Goal: Book appointment/travel/reservation

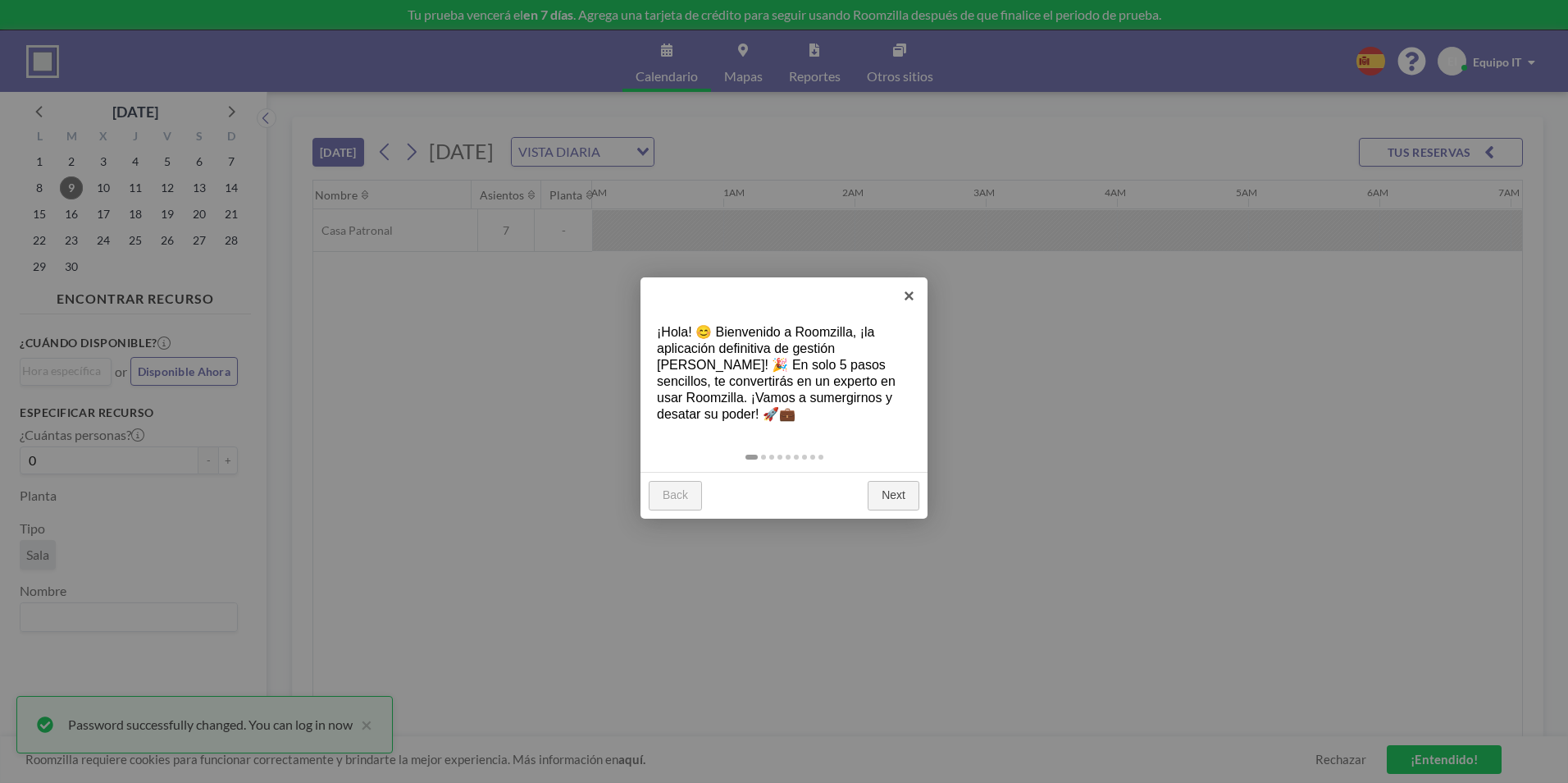
scroll to position [0, 1574]
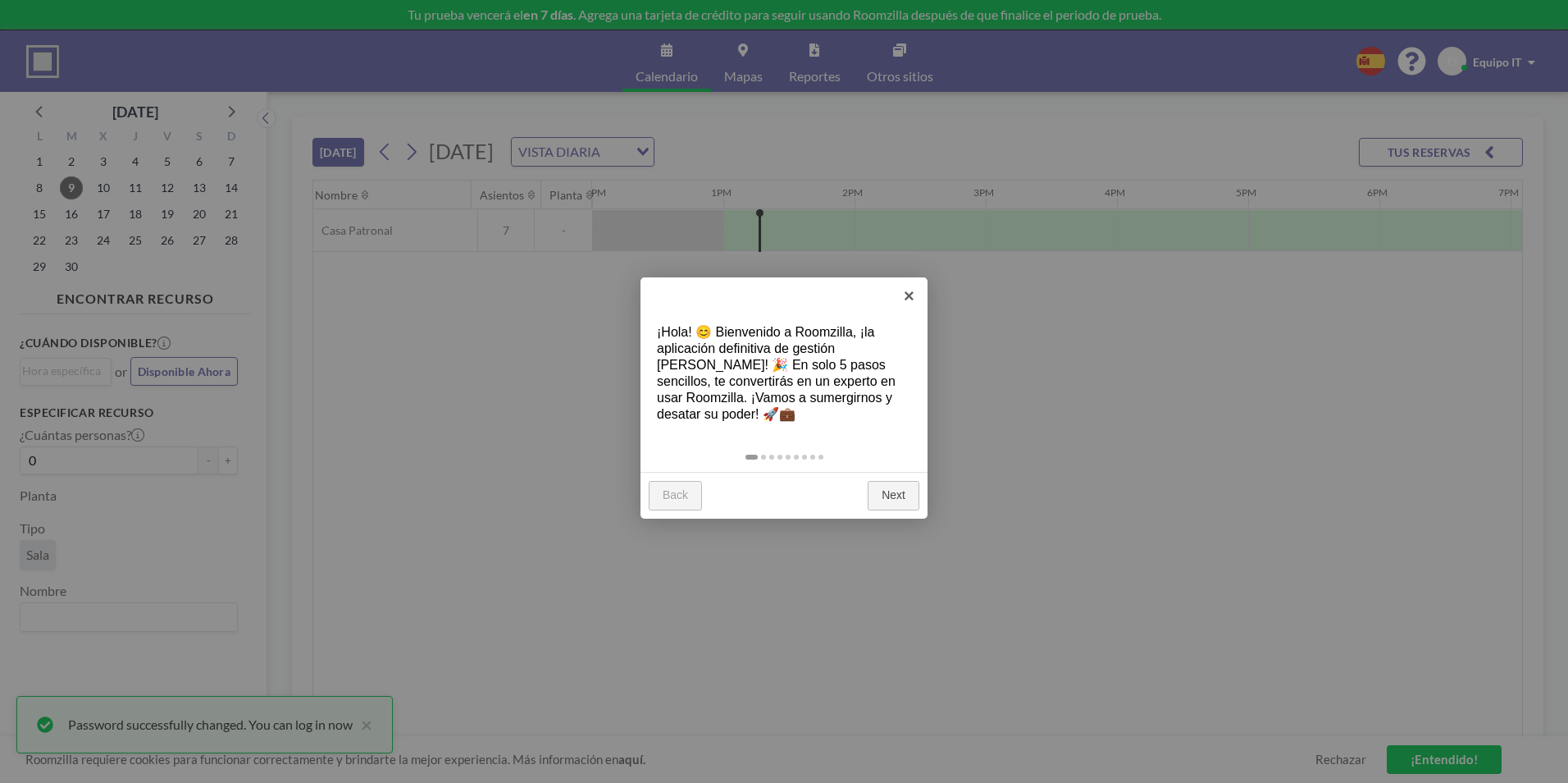
click at [885, 489] on link "Next" at bounding box center [893, 496] width 52 height 30
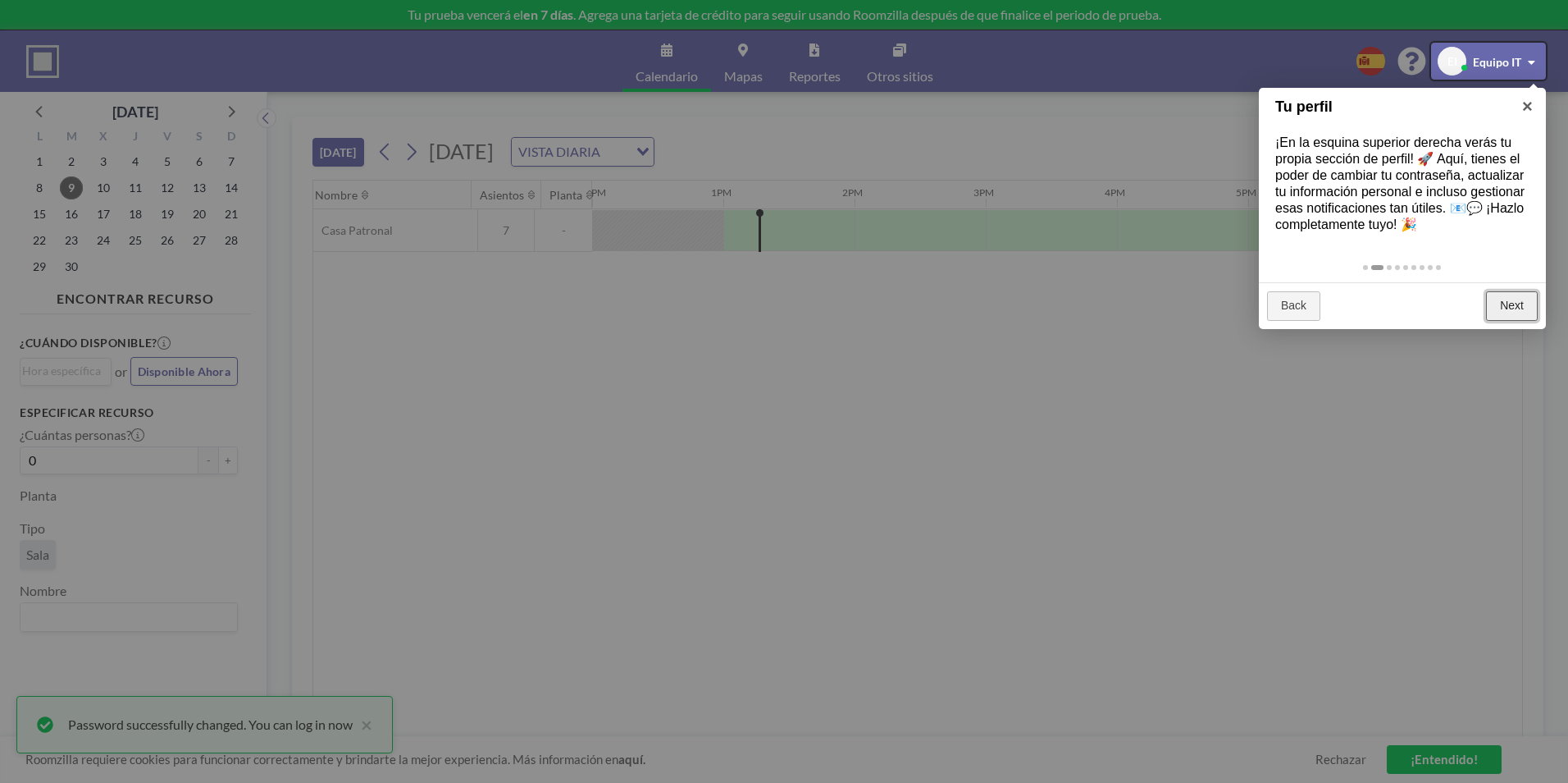
click at [1507, 313] on link "Next" at bounding box center [1511, 307] width 52 height 30
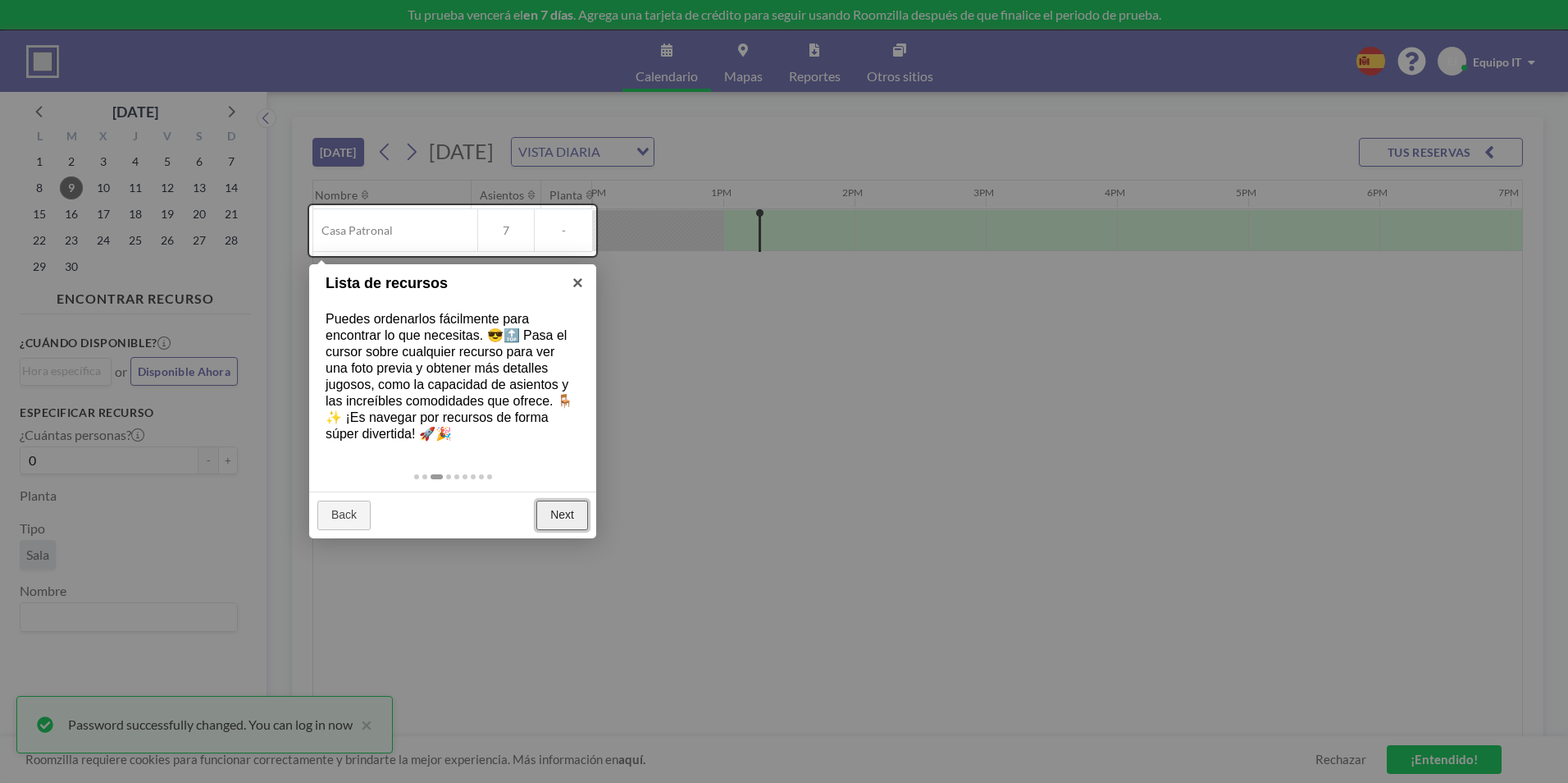
click at [573, 522] on link "Next" at bounding box center [563, 515] width 52 height 30
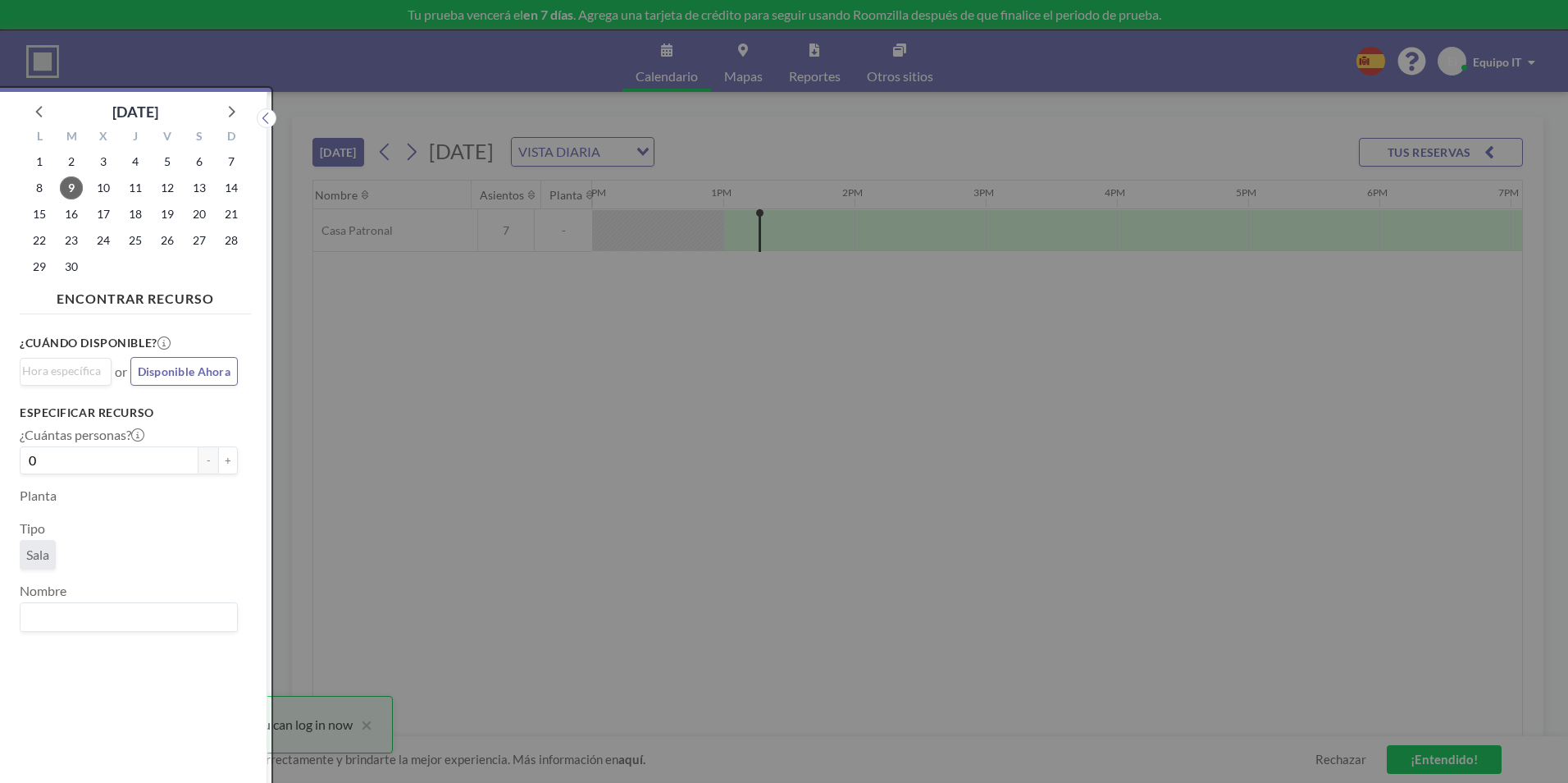
scroll to position [4, 0]
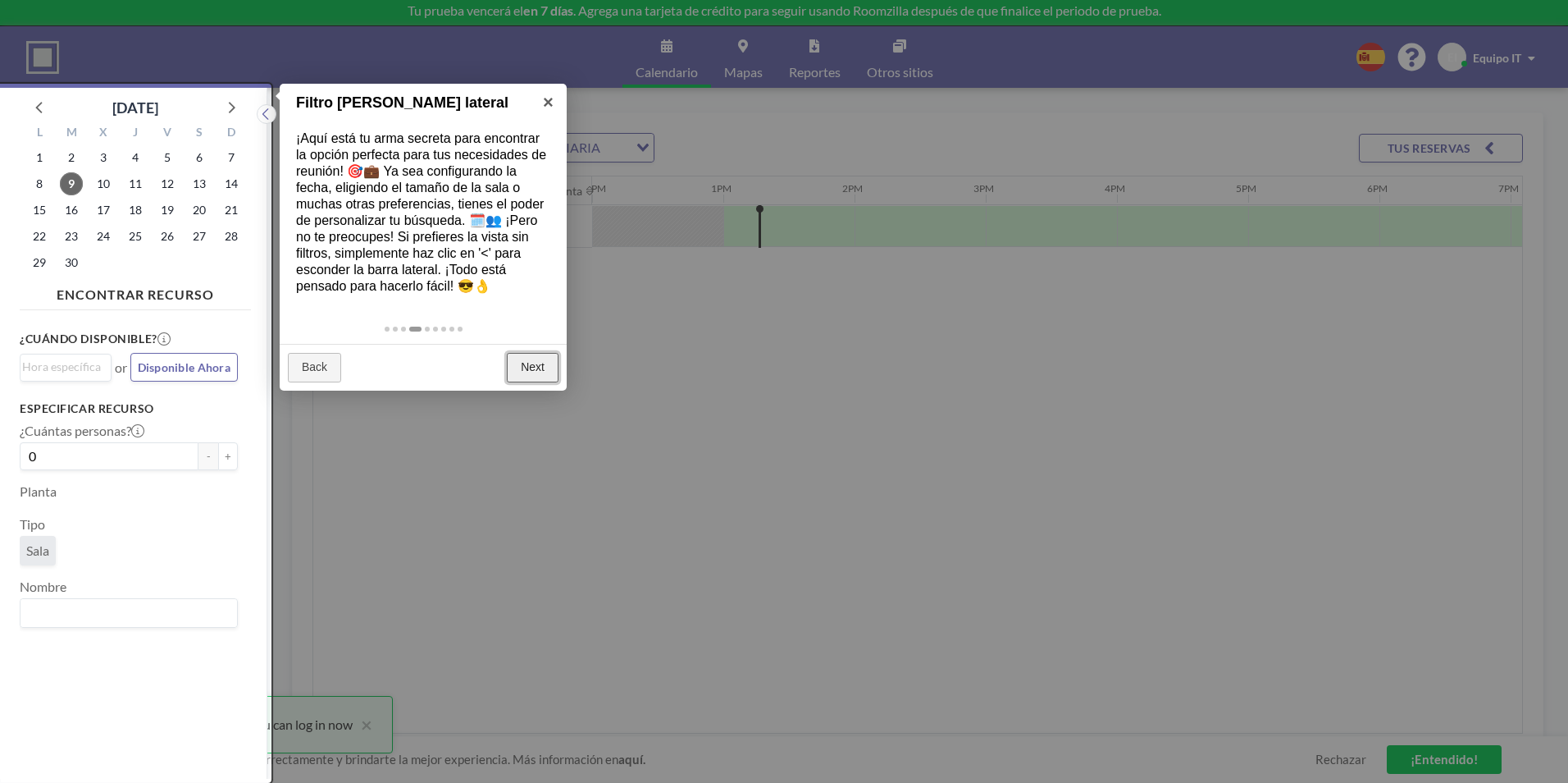
click at [547, 375] on link "Next" at bounding box center [533, 368] width 52 height 30
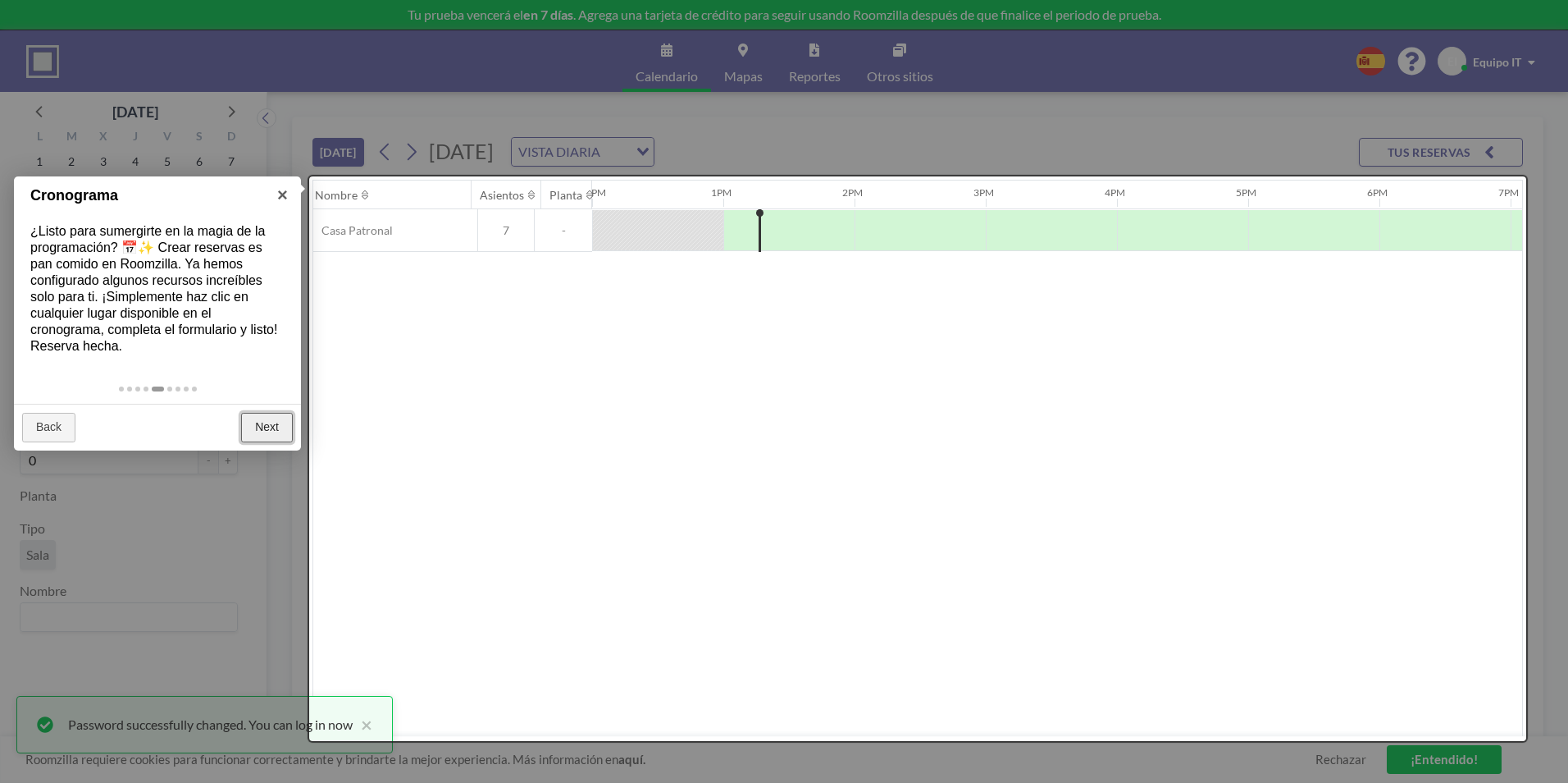
click at [268, 432] on link "Next" at bounding box center [267, 427] width 52 height 30
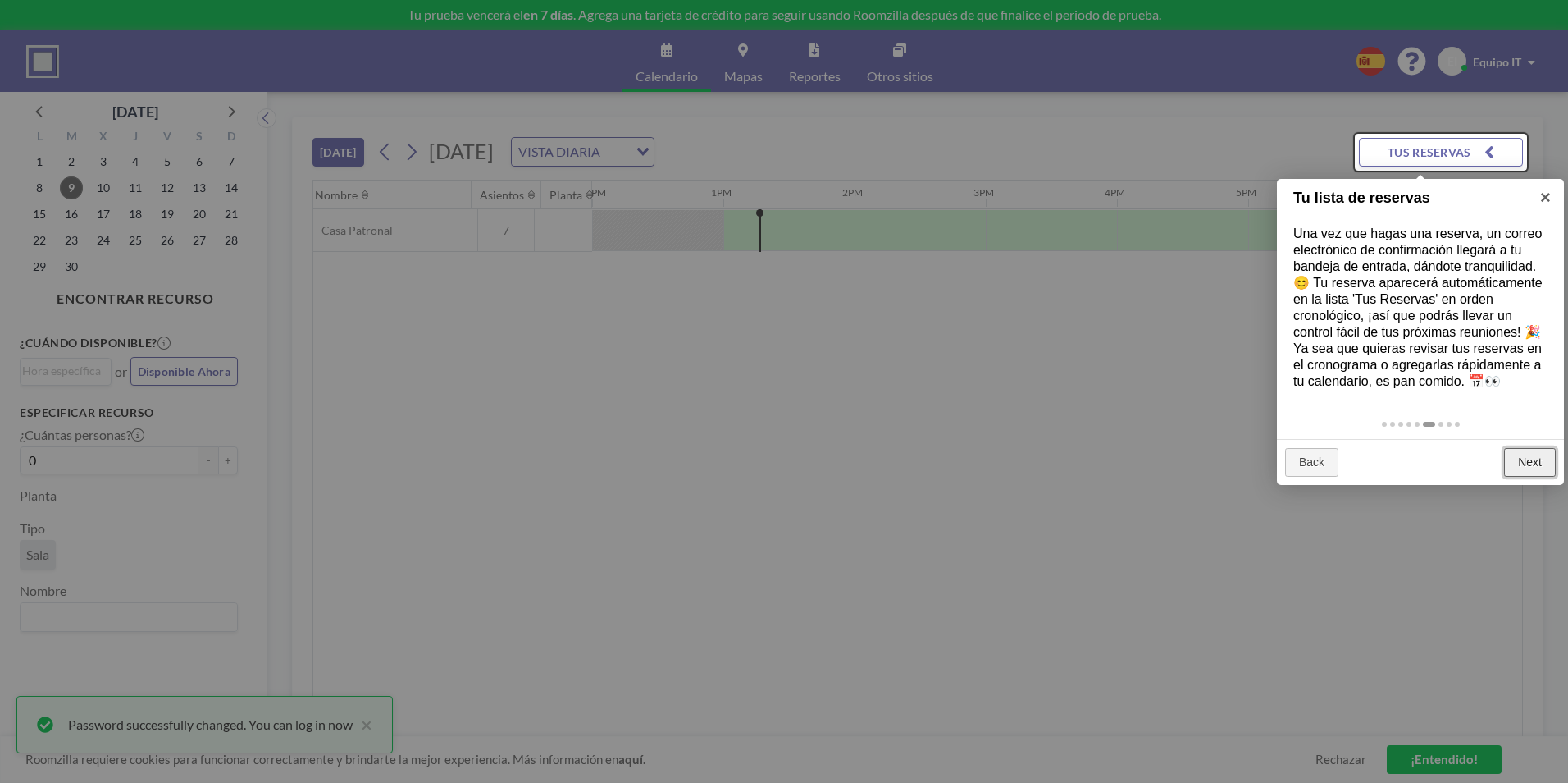
click at [1522, 475] on link "Next" at bounding box center [1530, 463] width 52 height 30
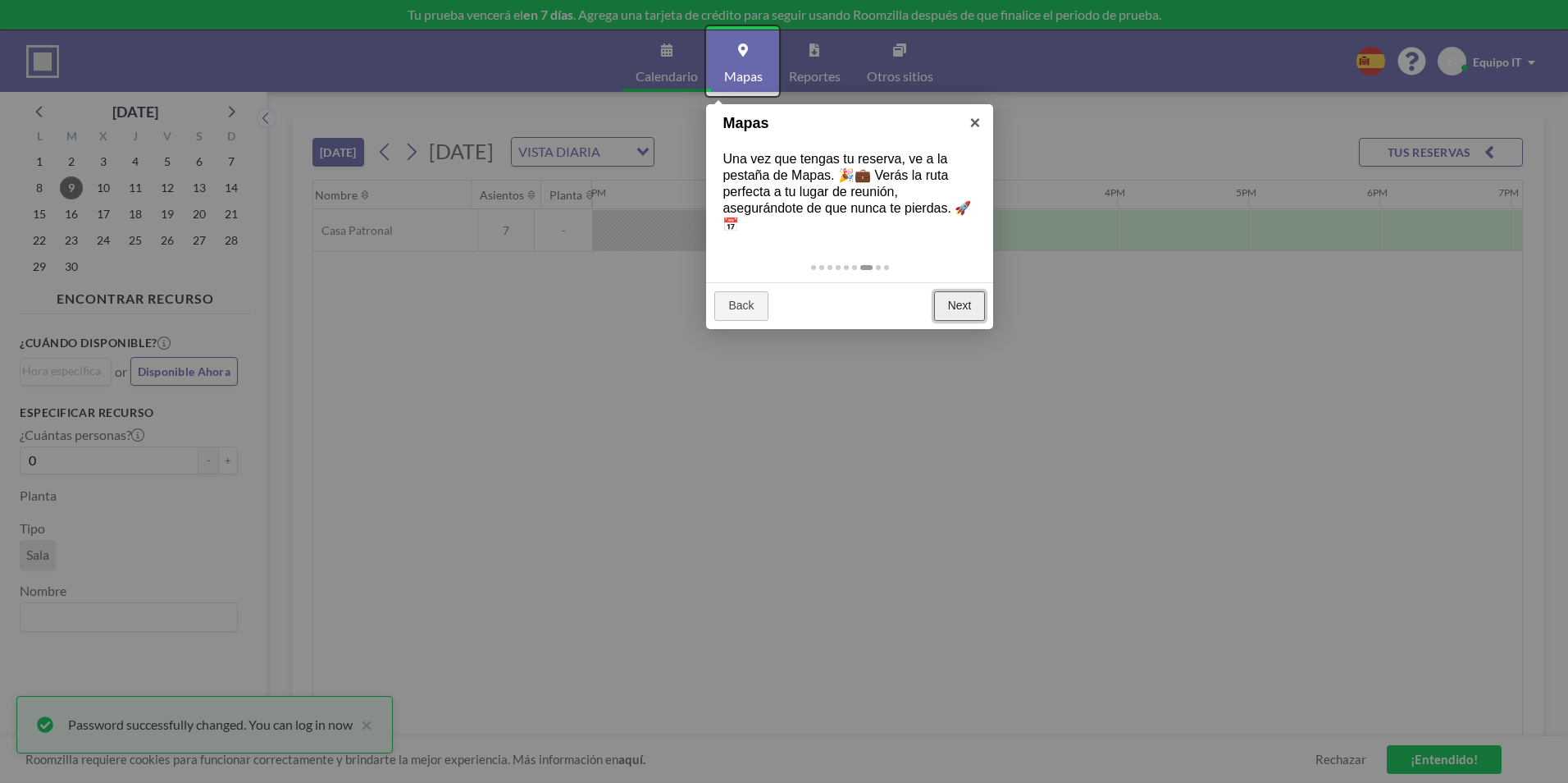
click at [963, 305] on link "Next" at bounding box center [960, 307] width 52 height 30
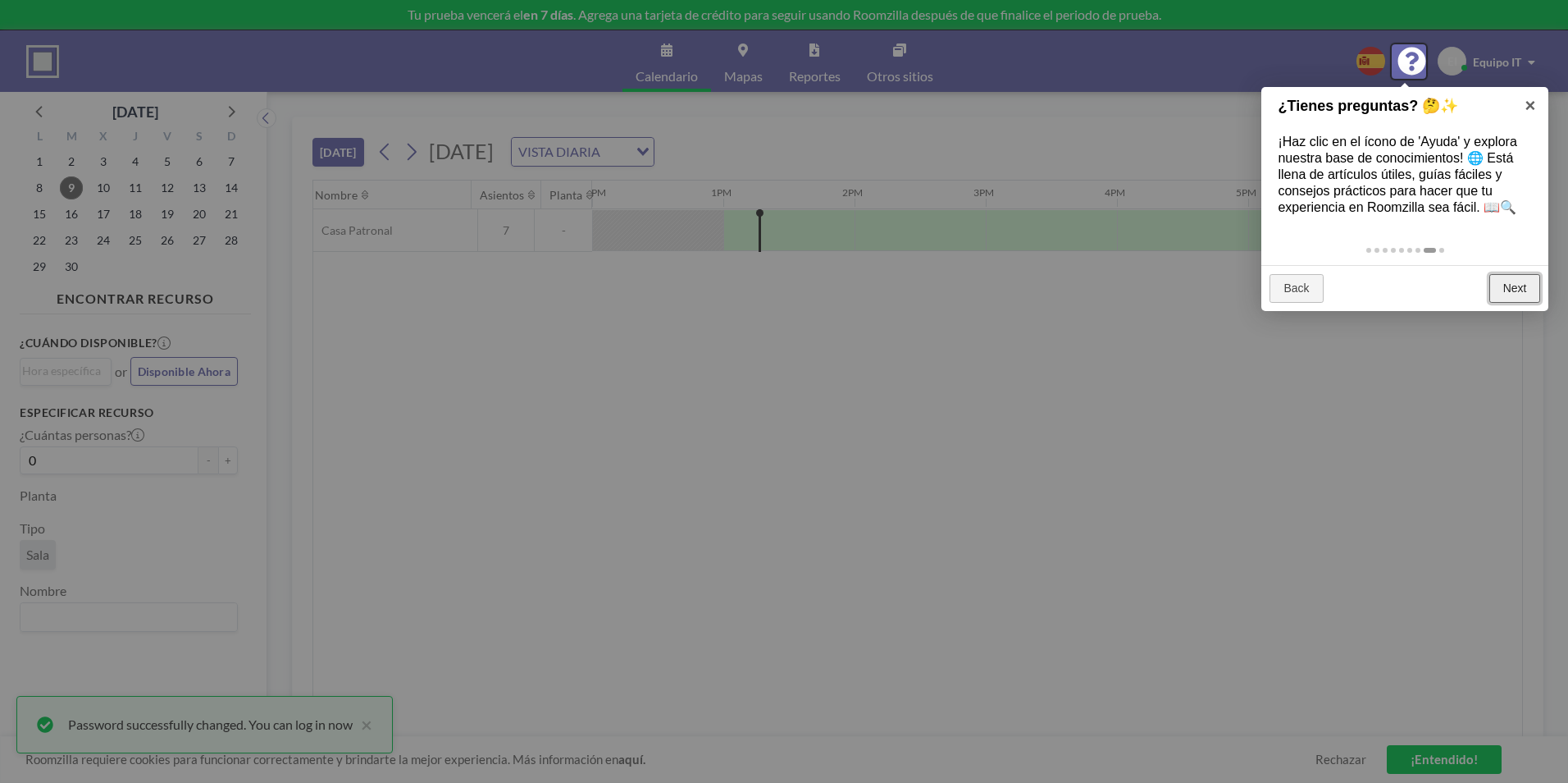
click at [1504, 292] on link "Next" at bounding box center [1515, 289] width 52 height 30
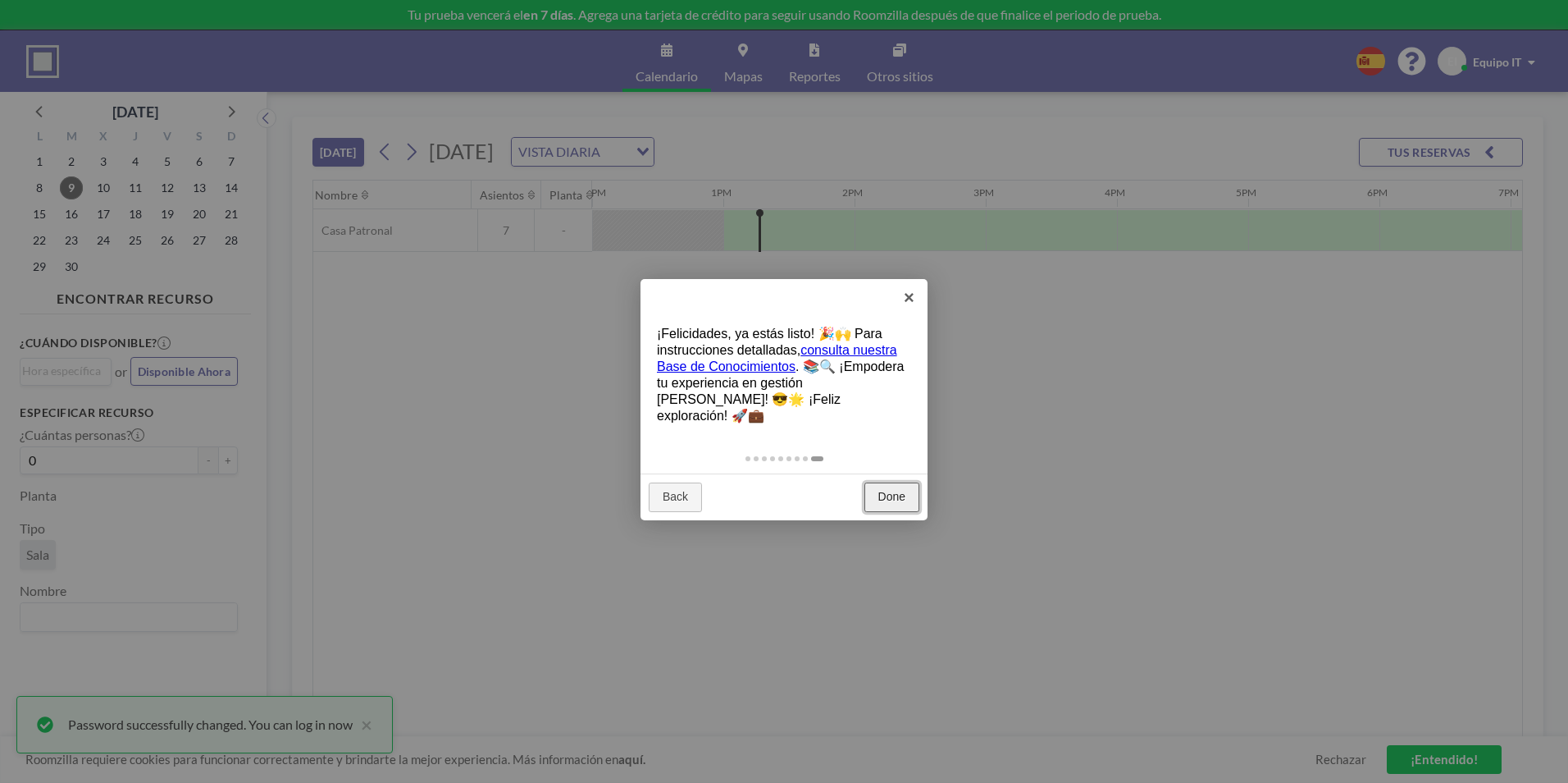
click at [896, 482] on link "Done" at bounding box center [891, 497] width 55 height 30
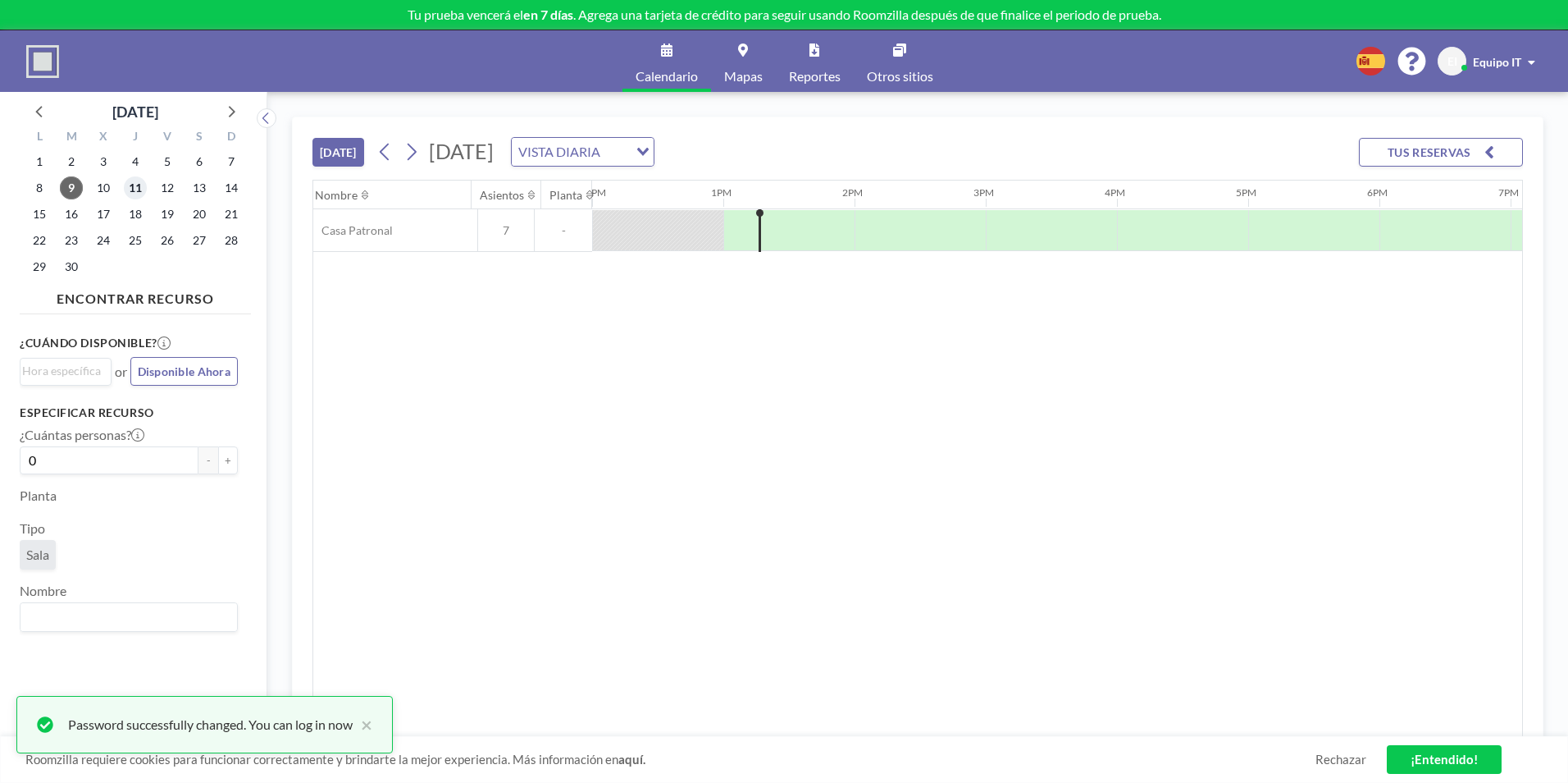
click at [137, 192] on span "11" at bounding box center [135, 188] width 23 height 23
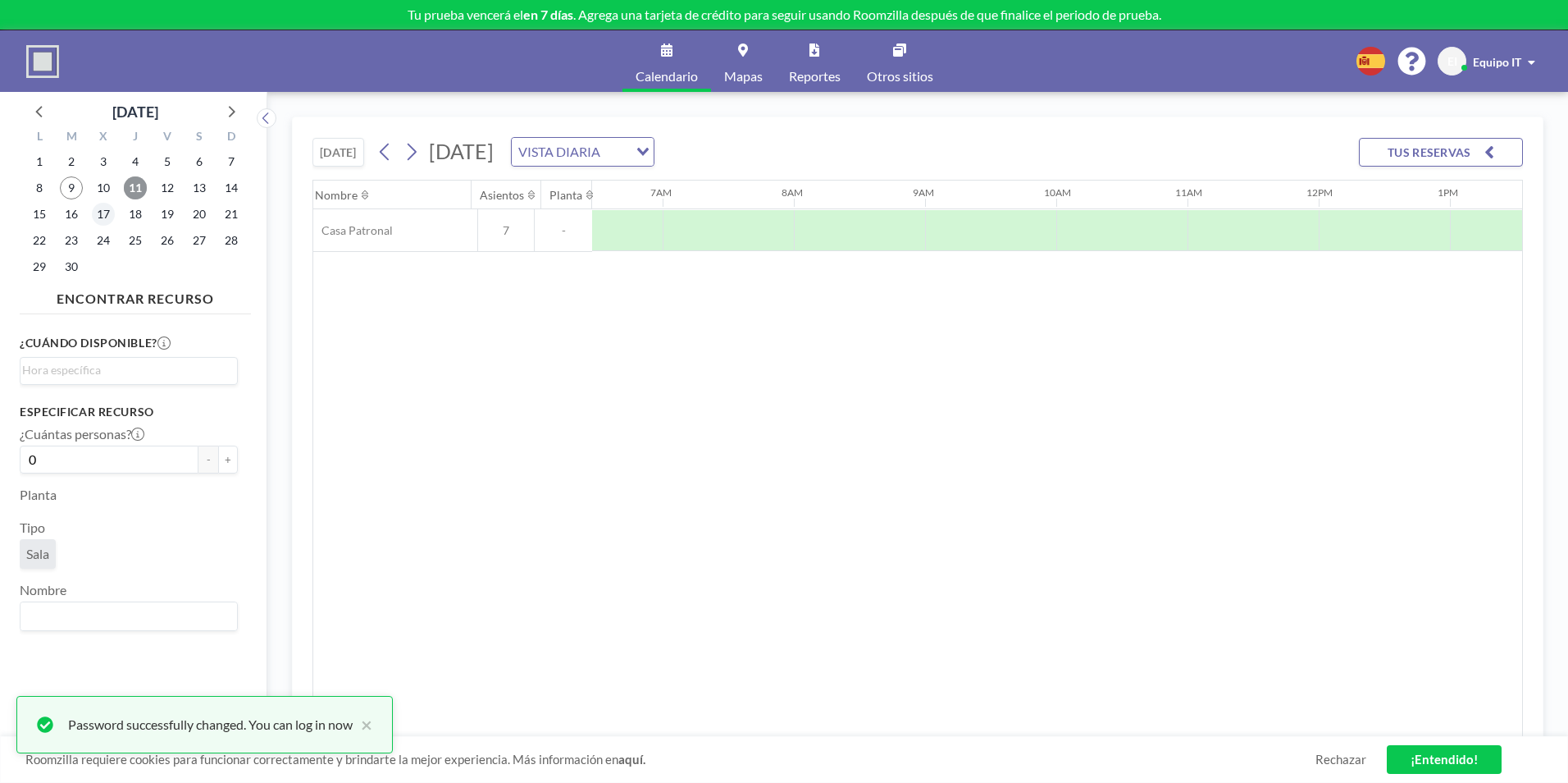
scroll to position [0, 918]
click at [654, 163] on div "VISTA DIARIA Loading..." at bounding box center [582, 151] width 142 height 28
click at [836, 202] on li "VISTA SEMANAL" at bounding box center [805, 205] width 140 height 24
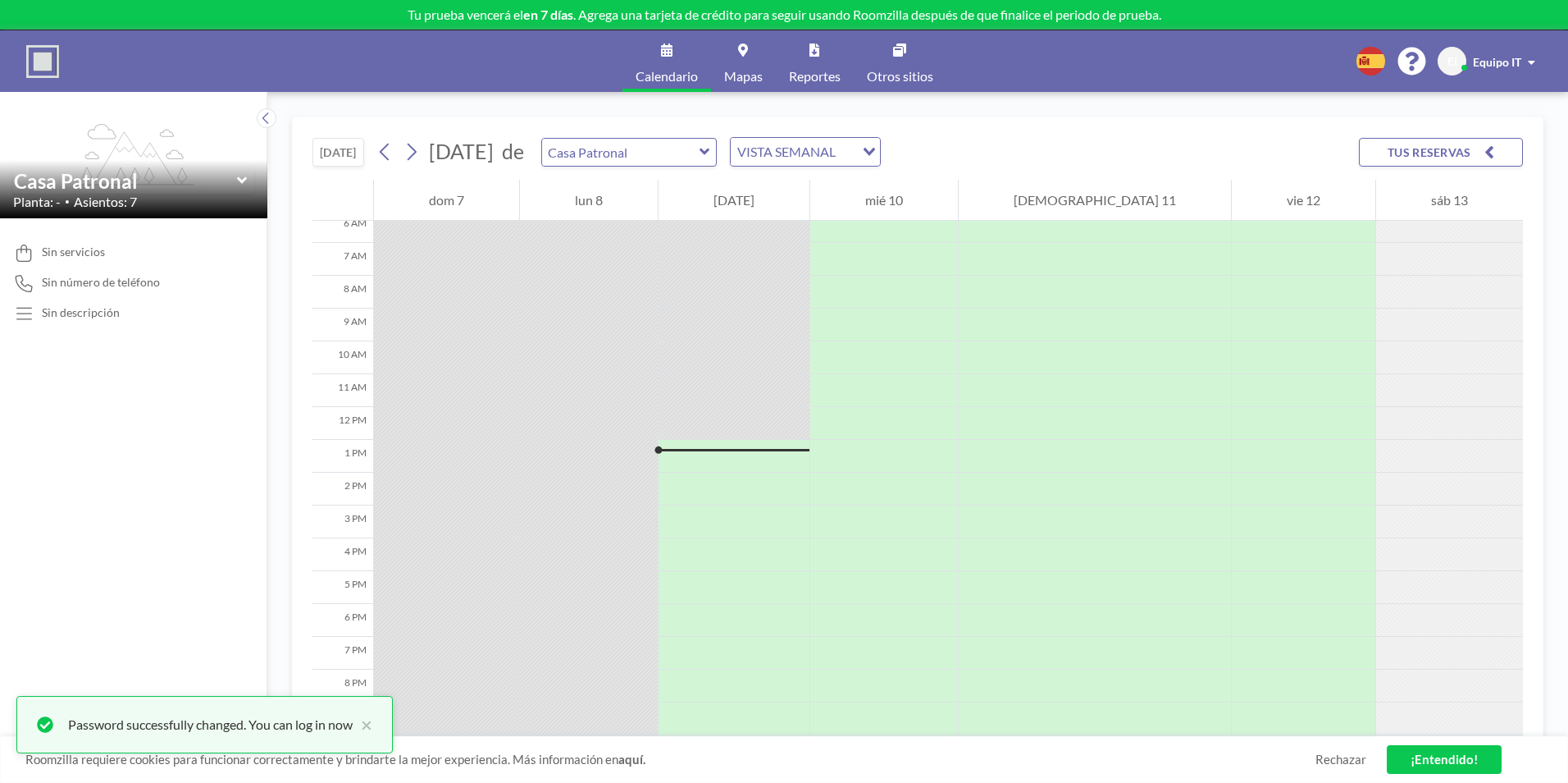
scroll to position [279, 0]
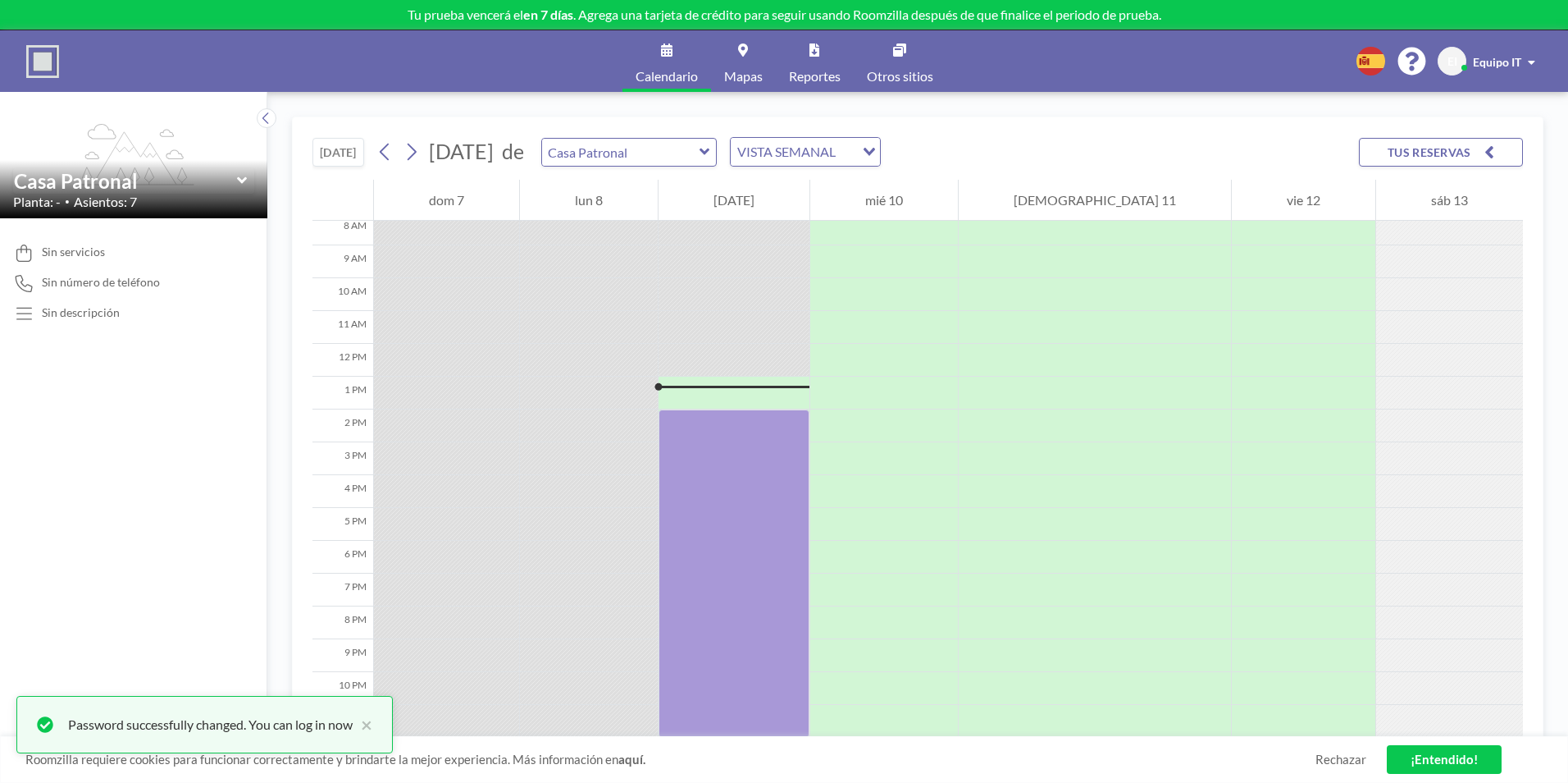
drag, startPoint x: 790, startPoint y: 412, endPoint x: 748, endPoint y: 711, distance: 301.9
click at [748, 711] on div at bounding box center [733, 573] width 151 height 328
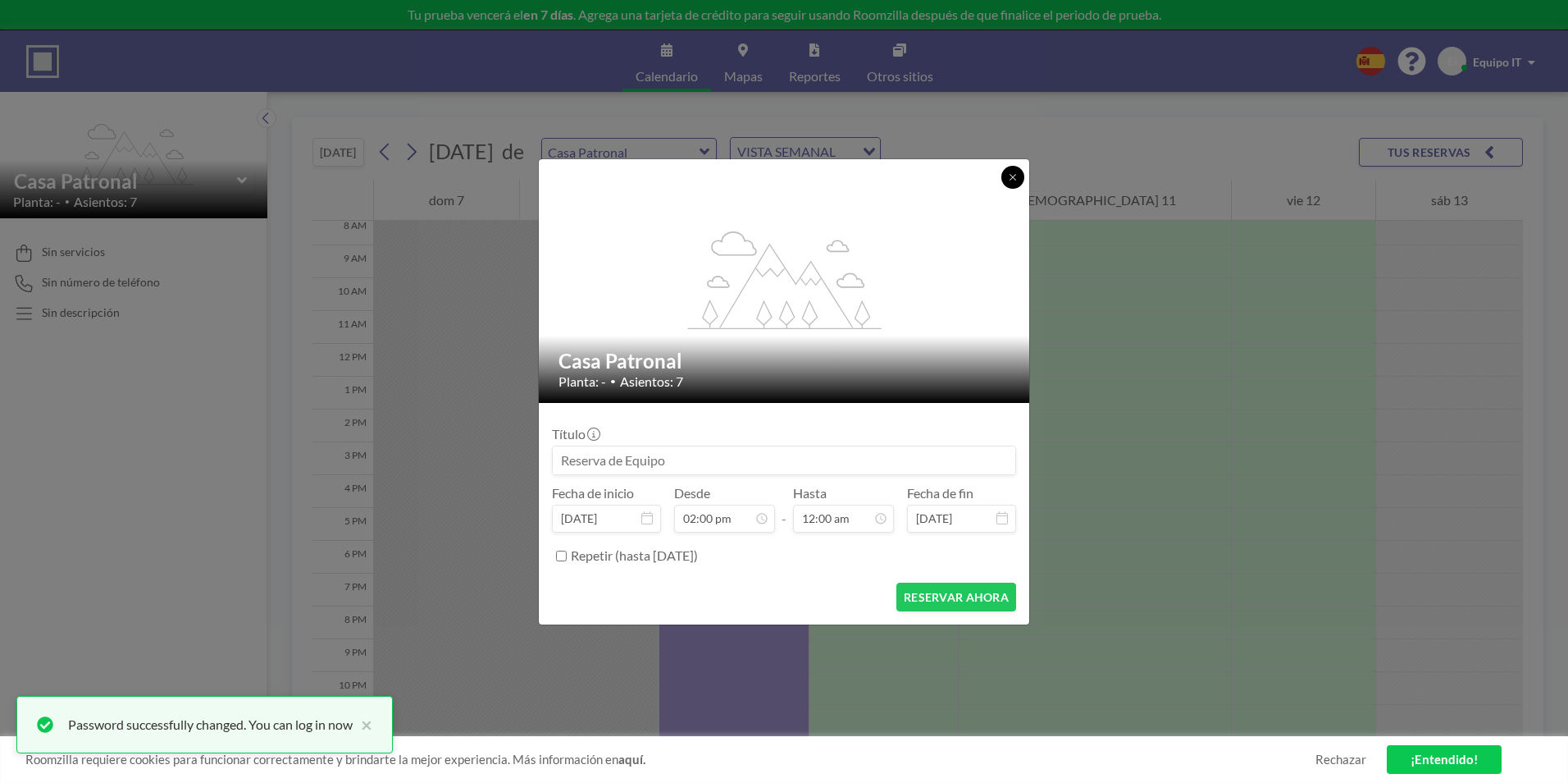
click at [1010, 183] on button at bounding box center [1012, 176] width 23 height 23
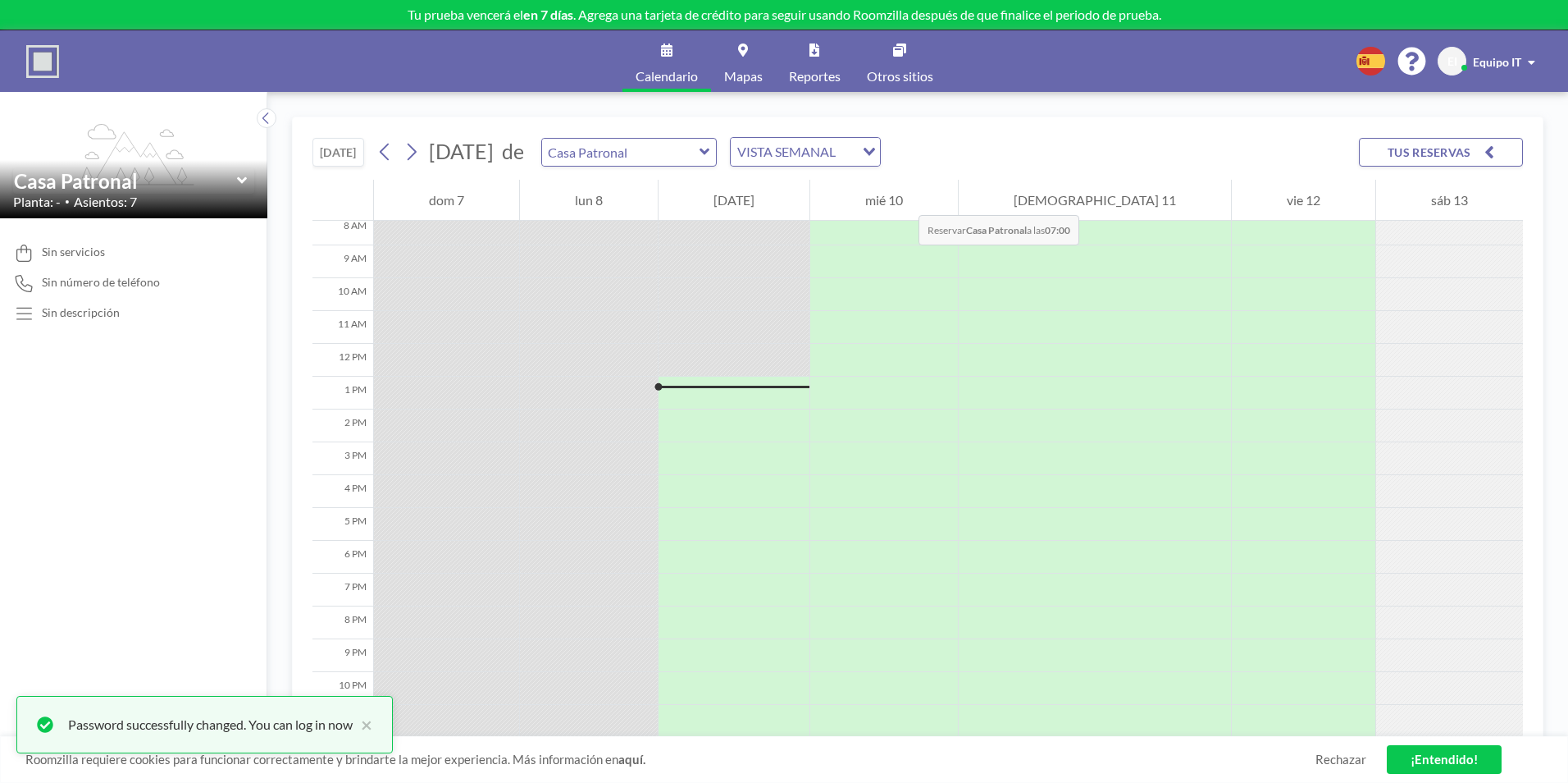
click at [902, 198] on div "mié 10" at bounding box center [884, 200] width 148 height 41
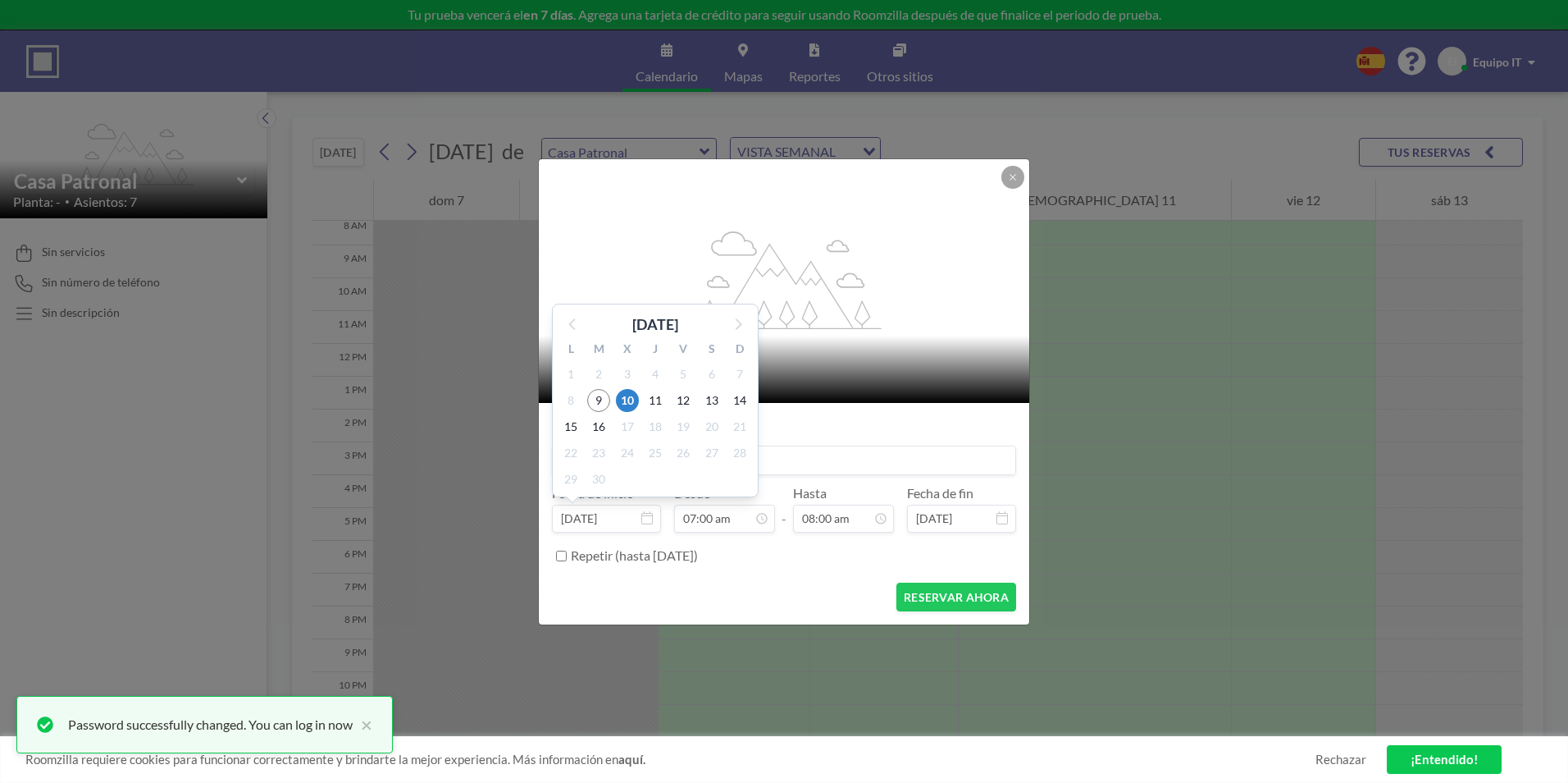
scroll to position [204, 0]
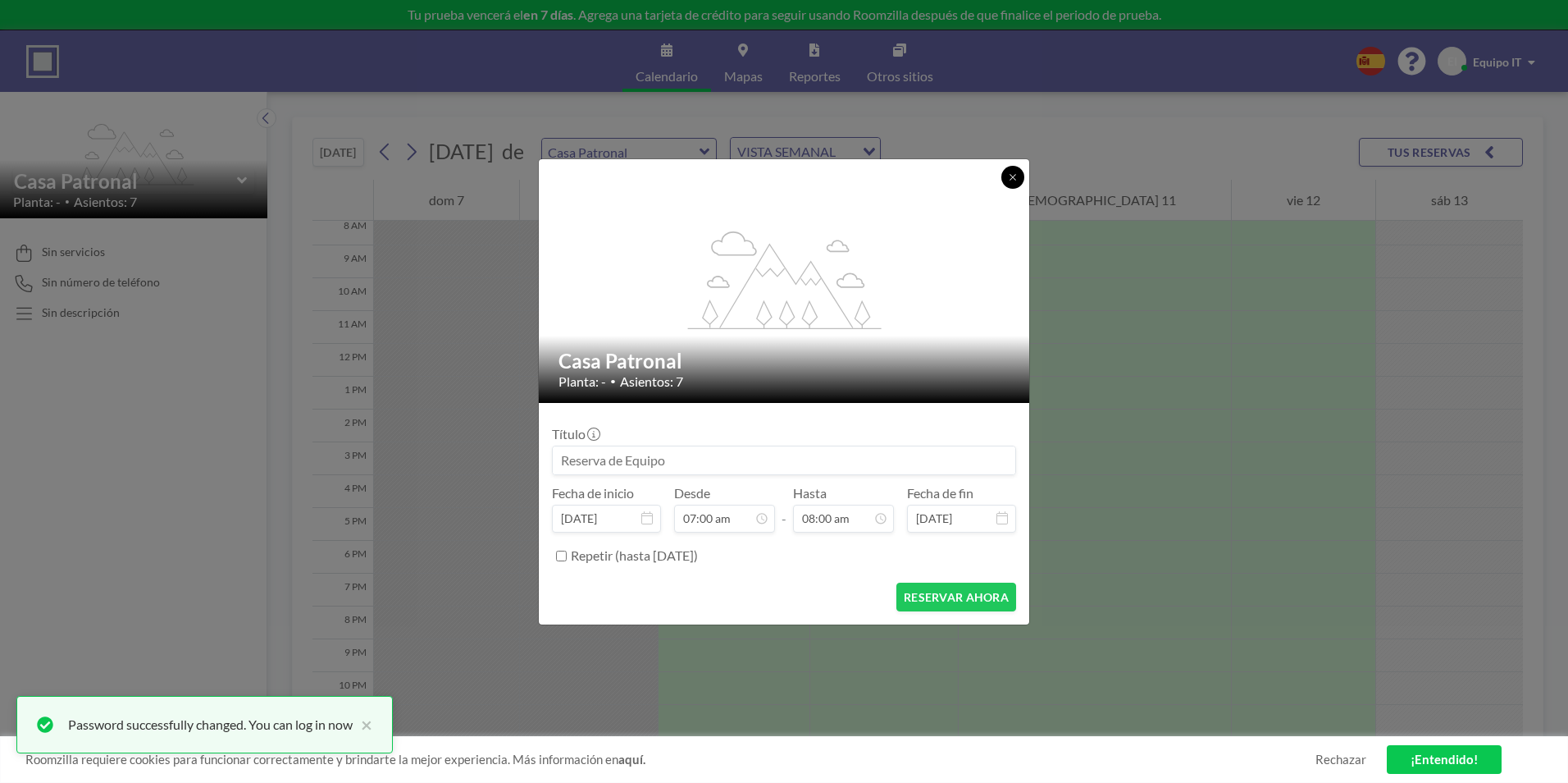
click at [1010, 182] on button at bounding box center [1012, 176] width 23 height 23
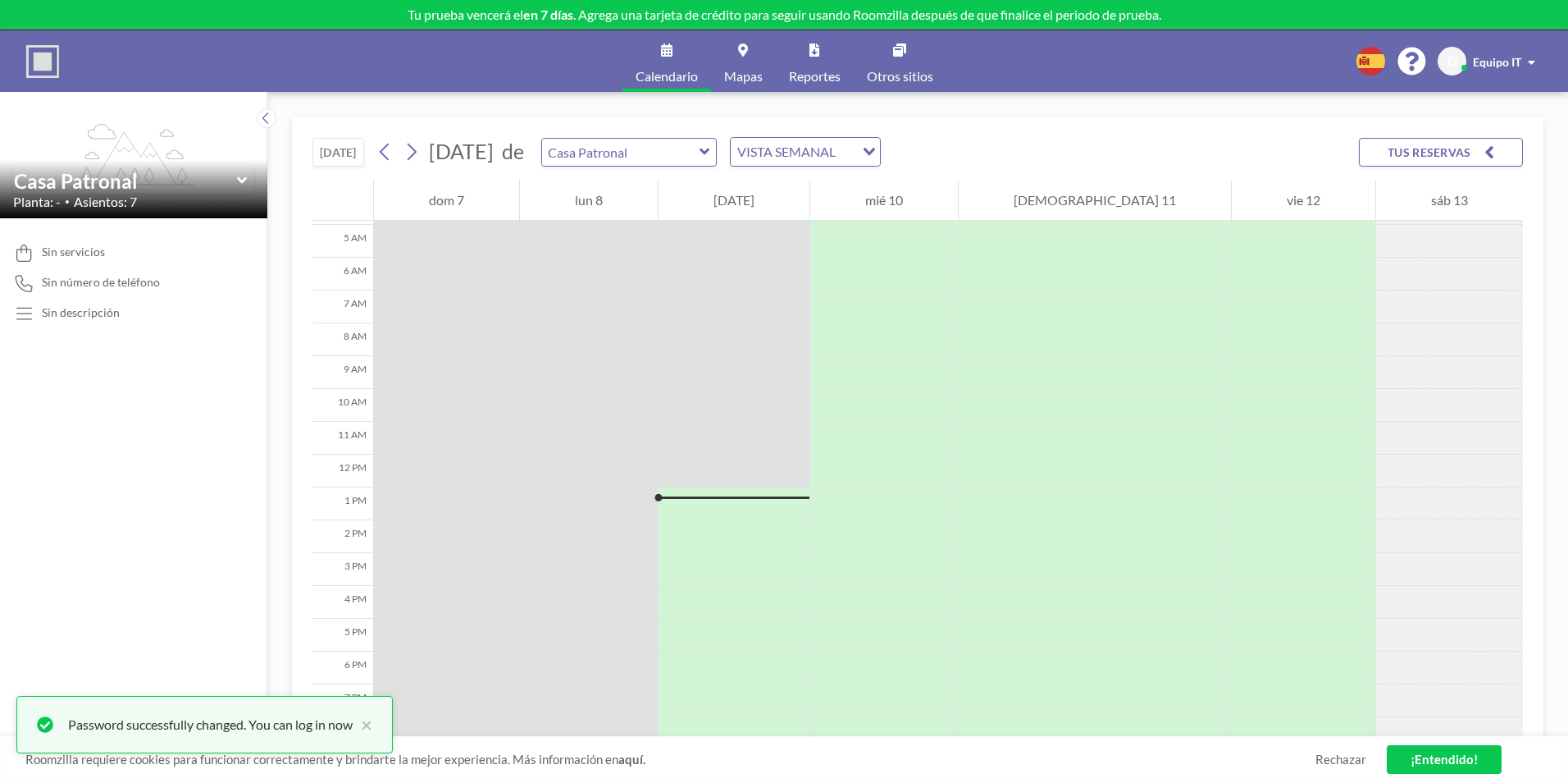
scroll to position [0, 0]
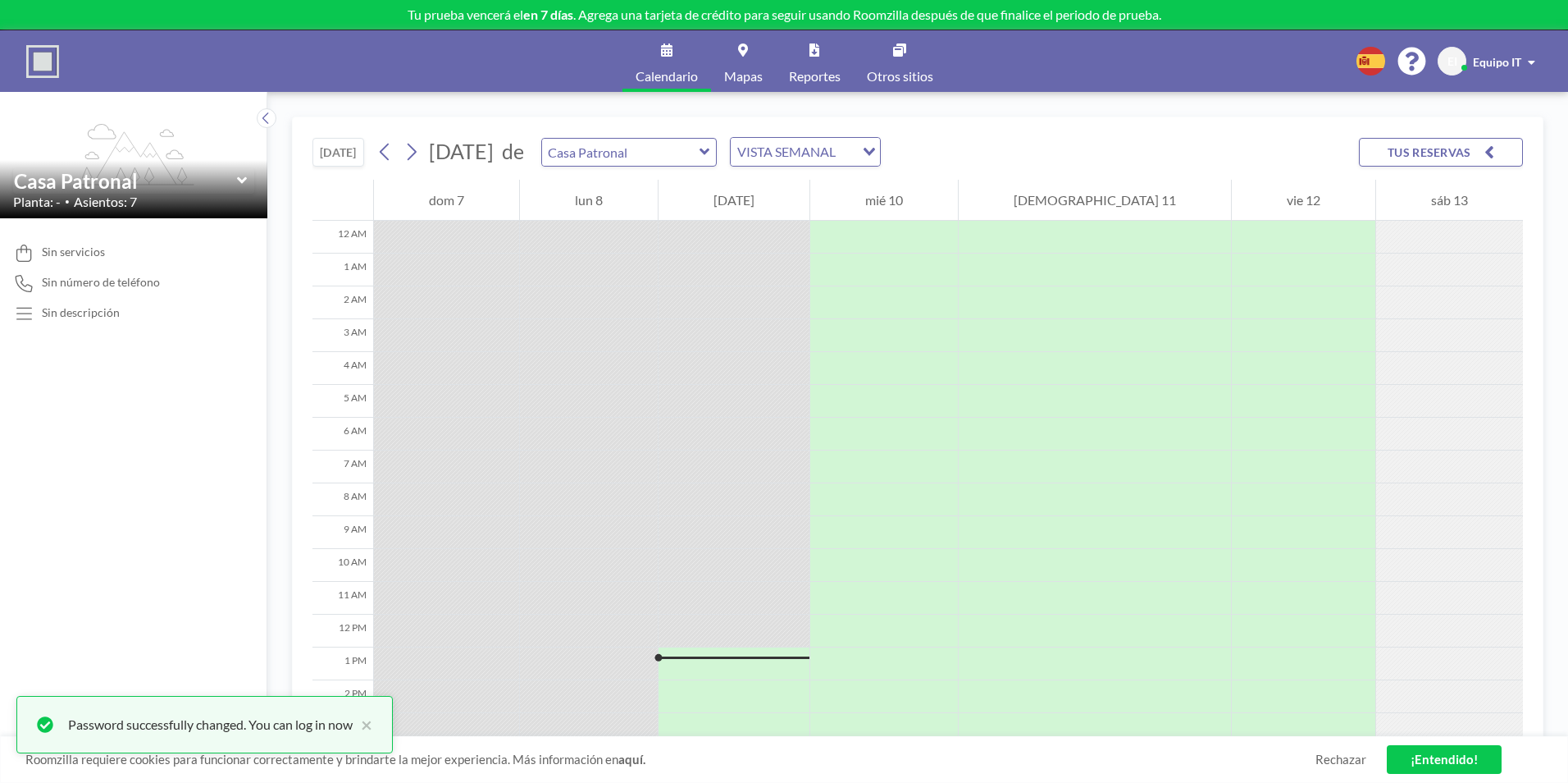
click at [1407, 761] on link "¡Entendido!" at bounding box center [1445, 759] width 115 height 29
click at [371, 716] on button "×" at bounding box center [362, 724] width 19 height 20
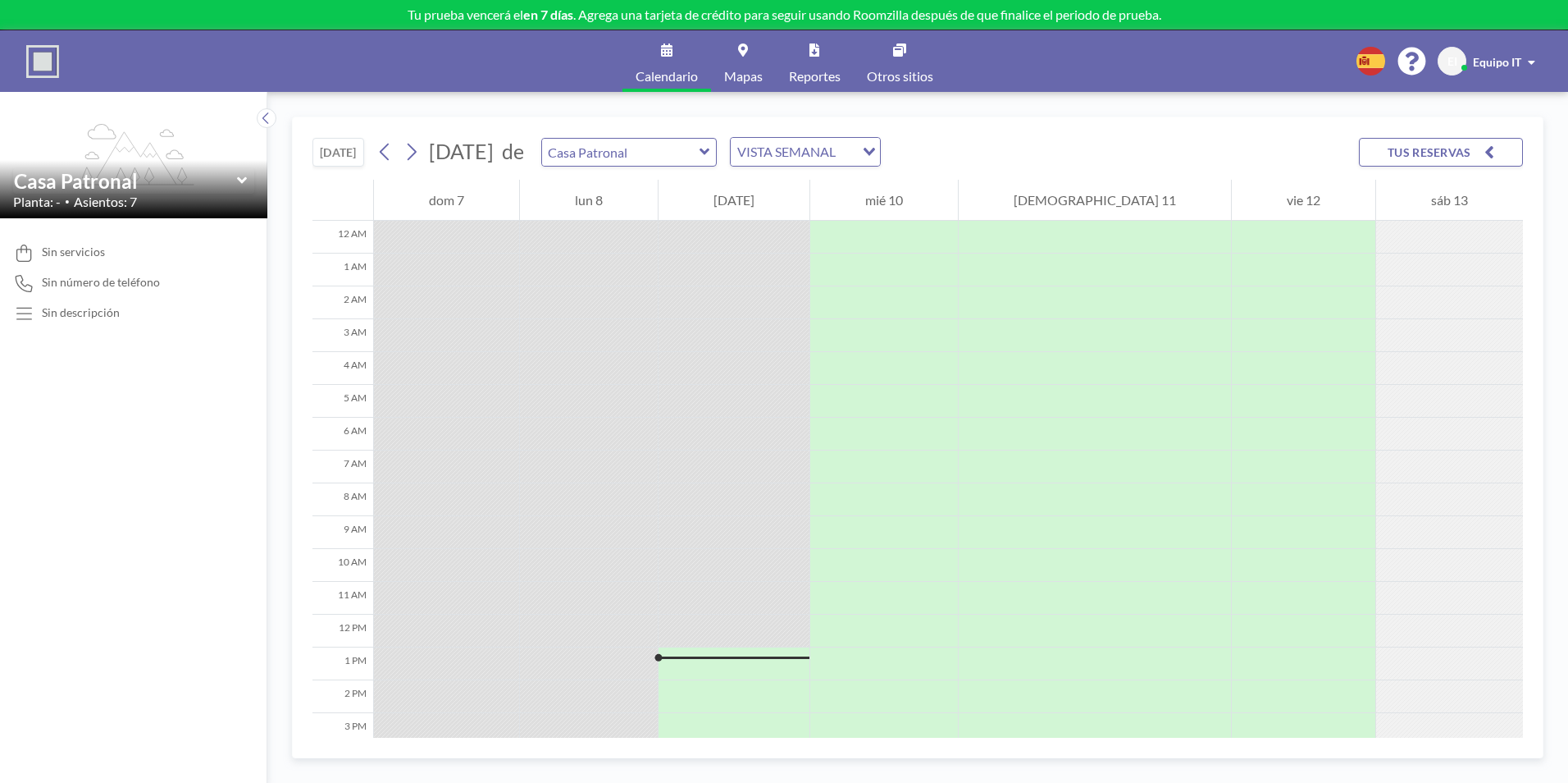
click at [637, 59] on link "Calendario" at bounding box center [666, 61] width 88 height 61
click at [854, 144] on div "VISTA SEMANAL" at bounding box center [792, 150] width 123 height 24
click at [888, 178] on li "VISTA DIARIA" at bounding box center [901, 181] width 140 height 24
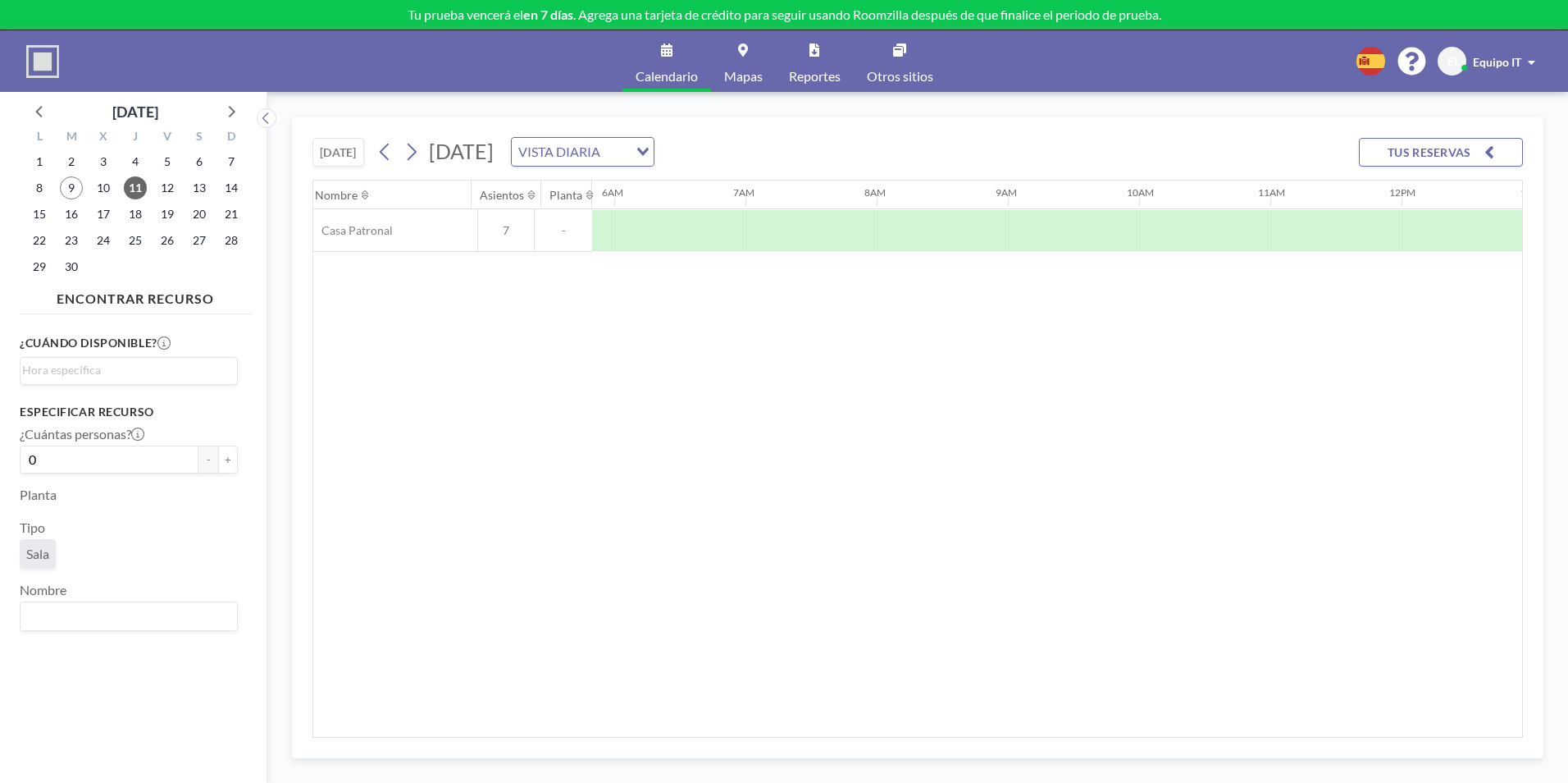
scroll to position [0, 918]
click at [574, 407] on div "Nombre Asientos Planta 12AM 1AM 2AM 3AM 4AM 5AM 6AM 7AM 8AM 9AM 10AM 11AM 12PM …" at bounding box center [917, 458] width 1209 height 556
click at [137, 187] on span "11" at bounding box center [135, 188] width 23 height 23
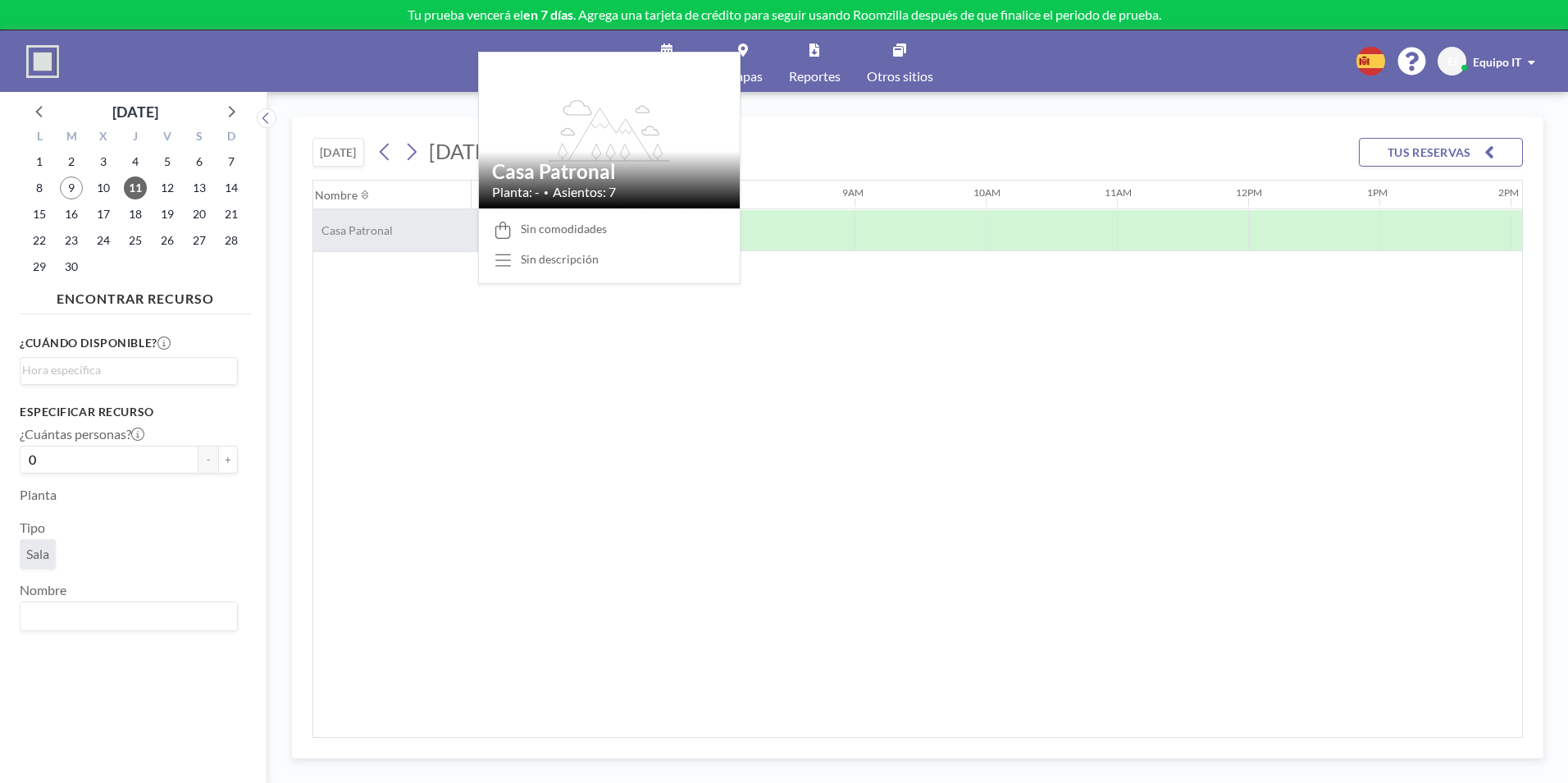
click at [330, 231] on span "Casa Patronal" at bounding box center [353, 230] width 80 height 15
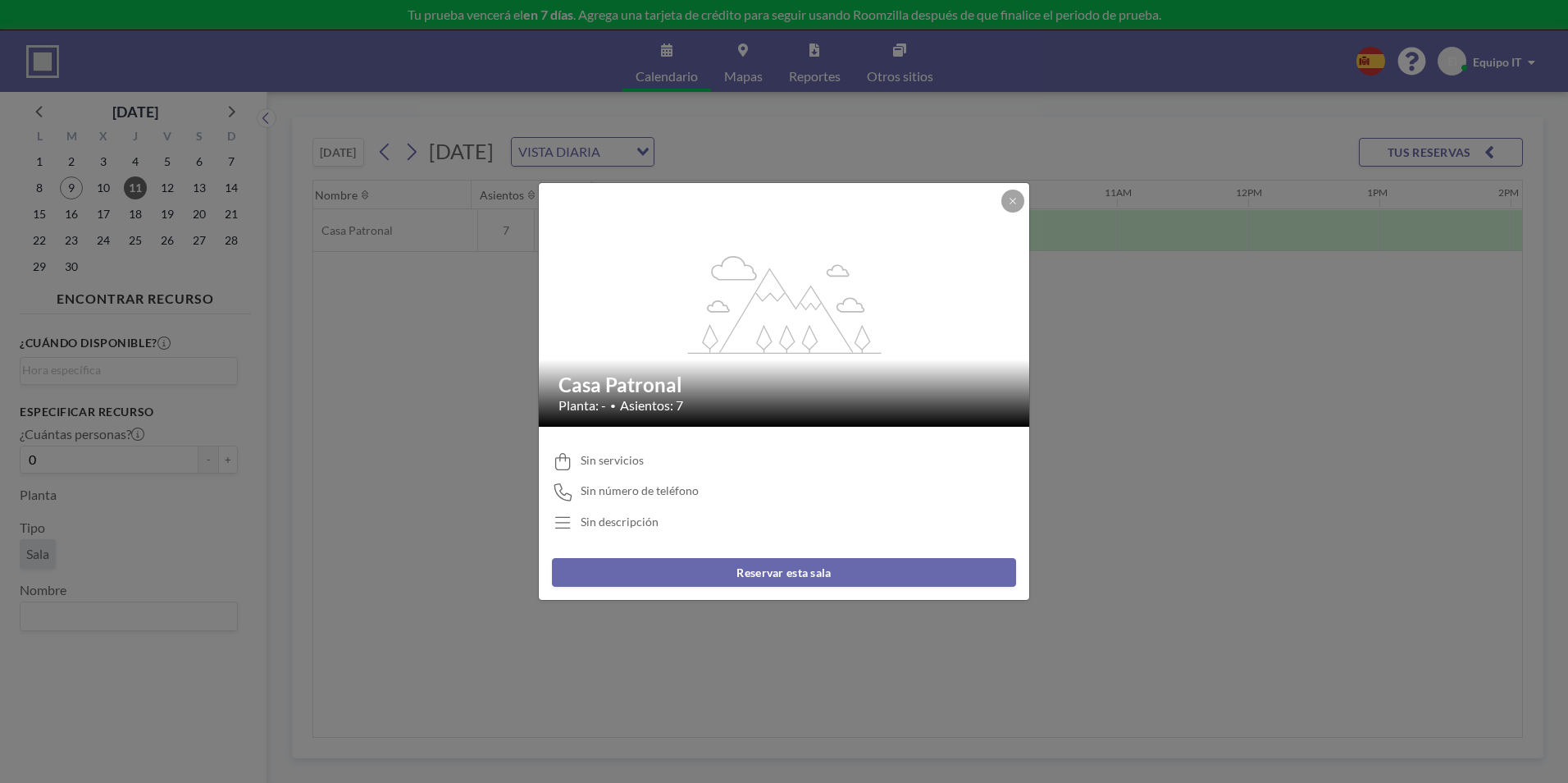
click at [666, 568] on button "Reservar esta sala" at bounding box center [784, 572] width 464 height 29
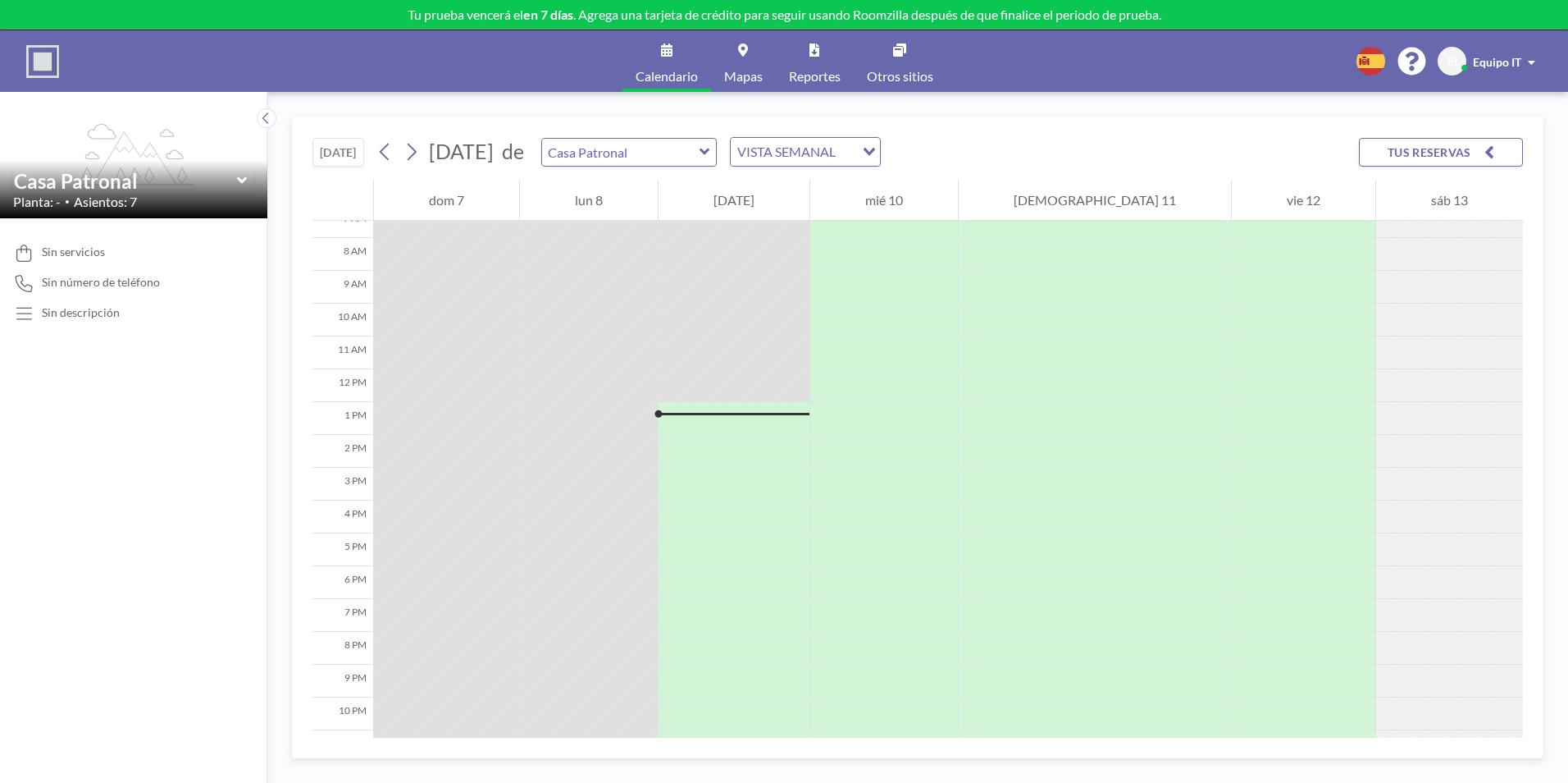
scroll to position [279, 0]
click at [808, 58] on link "Reportes" at bounding box center [815, 61] width 78 height 61
